Goal: Check status

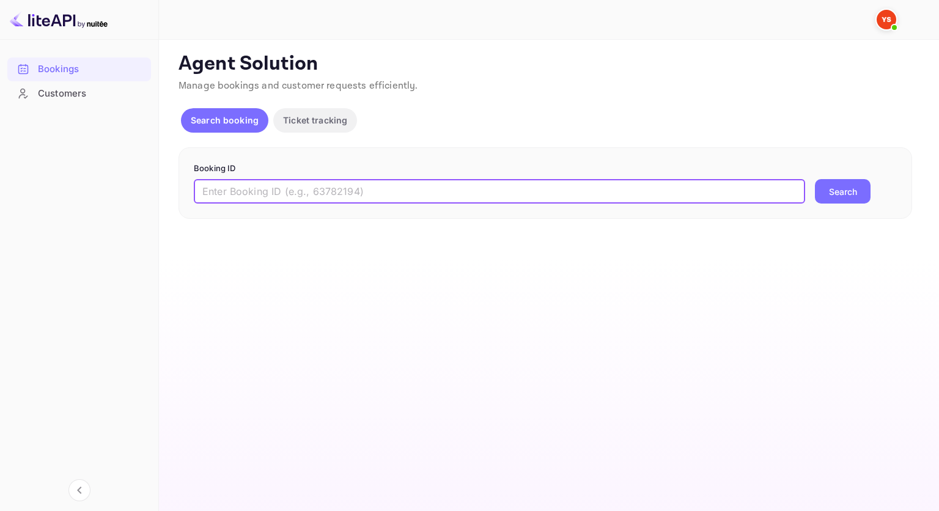
click at [344, 183] on input "text" at bounding box center [499, 191] width 611 height 24
paste input "9513315"
type input "9513315"
click at [822, 186] on button "Search" at bounding box center [843, 191] width 56 height 24
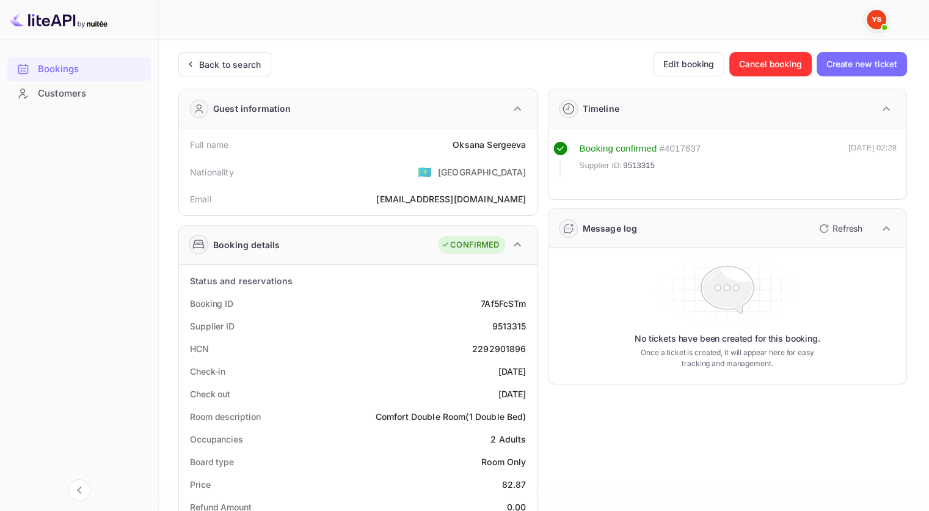
click at [502, 321] on div "9513315" at bounding box center [509, 326] width 34 height 13
copy div "9513315"
drag, startPoint x: 455, startPoint y: 142, endPoint x: 530, endPoint y: 144, distance: 75.2
click at [530, 144] on div "Full name [PERSON_NAME]" at bounding box center [358, 144] width 349 height 23
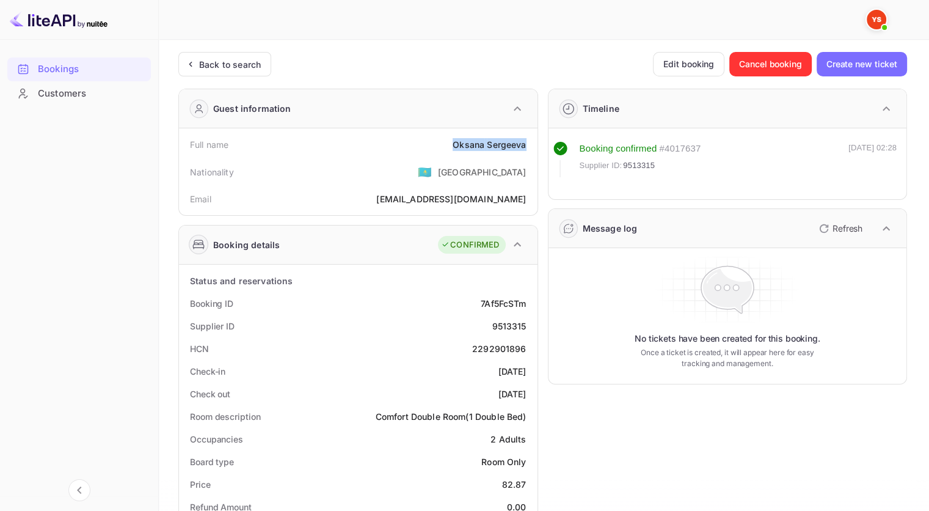
copy div "[PERSON_NAME]"
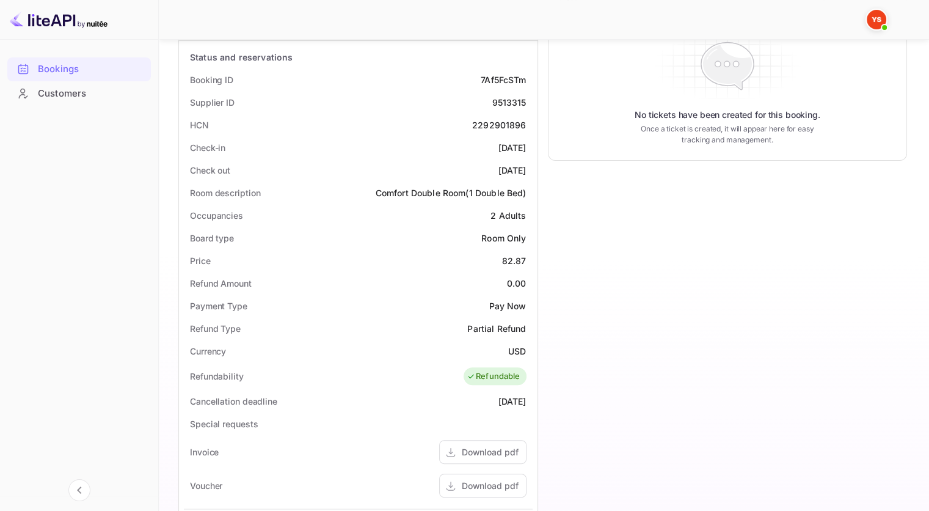
scroll to position [244, 0]
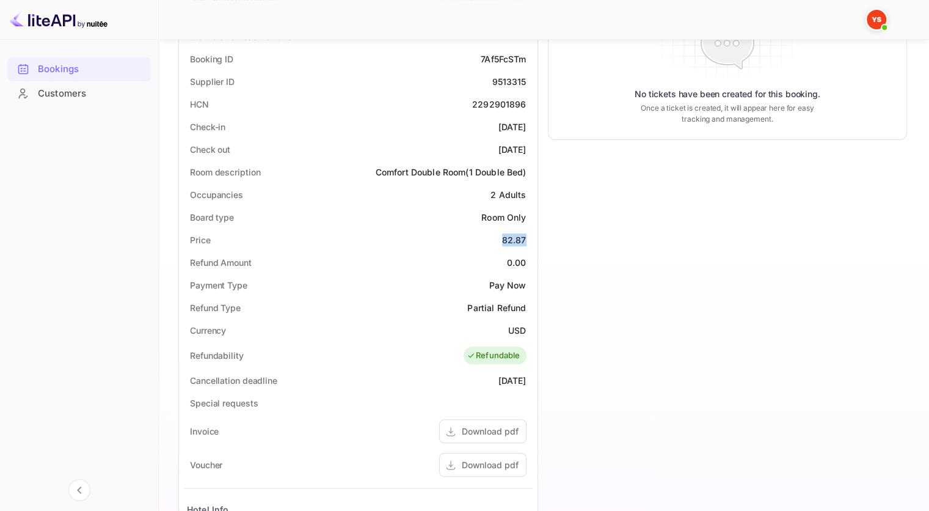
drag, startPoint x: 502, startPoint y: 236, endPoint x: 531, endPoint y: 243, distance: 29.4
click at [531, 243] on div "Price 82.87" at bounding box center [358, 240] width 349 height 23
copy div "82.87"
